Goal: Find specific page/section: Find specific page/section

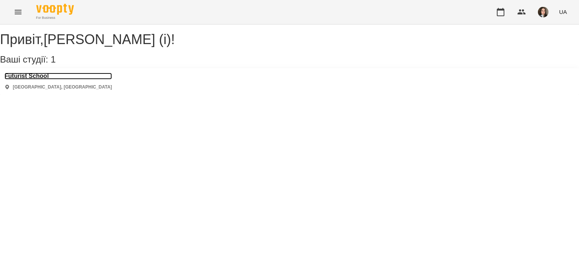
click at [48, 80] on h3 "Futurist School" at bounding box center [59, 76] width 108 height 7
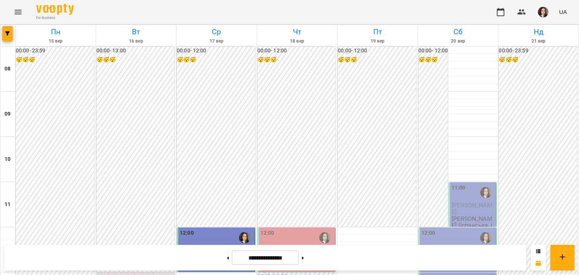
scroll to position [309, 0]
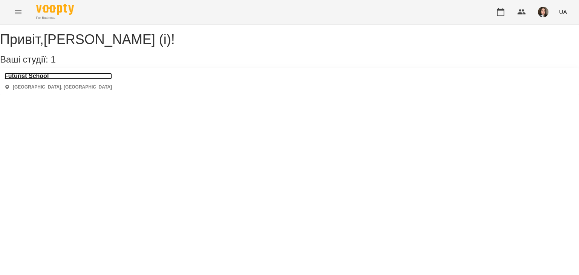
click at [47, 80] on h3 "Futurist School" at bounding box center [59, 76] width 108 height 7
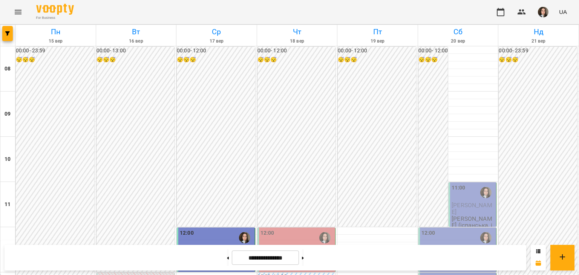
scroll to position [250, 0]
